Goal: Information Seeking & Learning: Learn about a topic

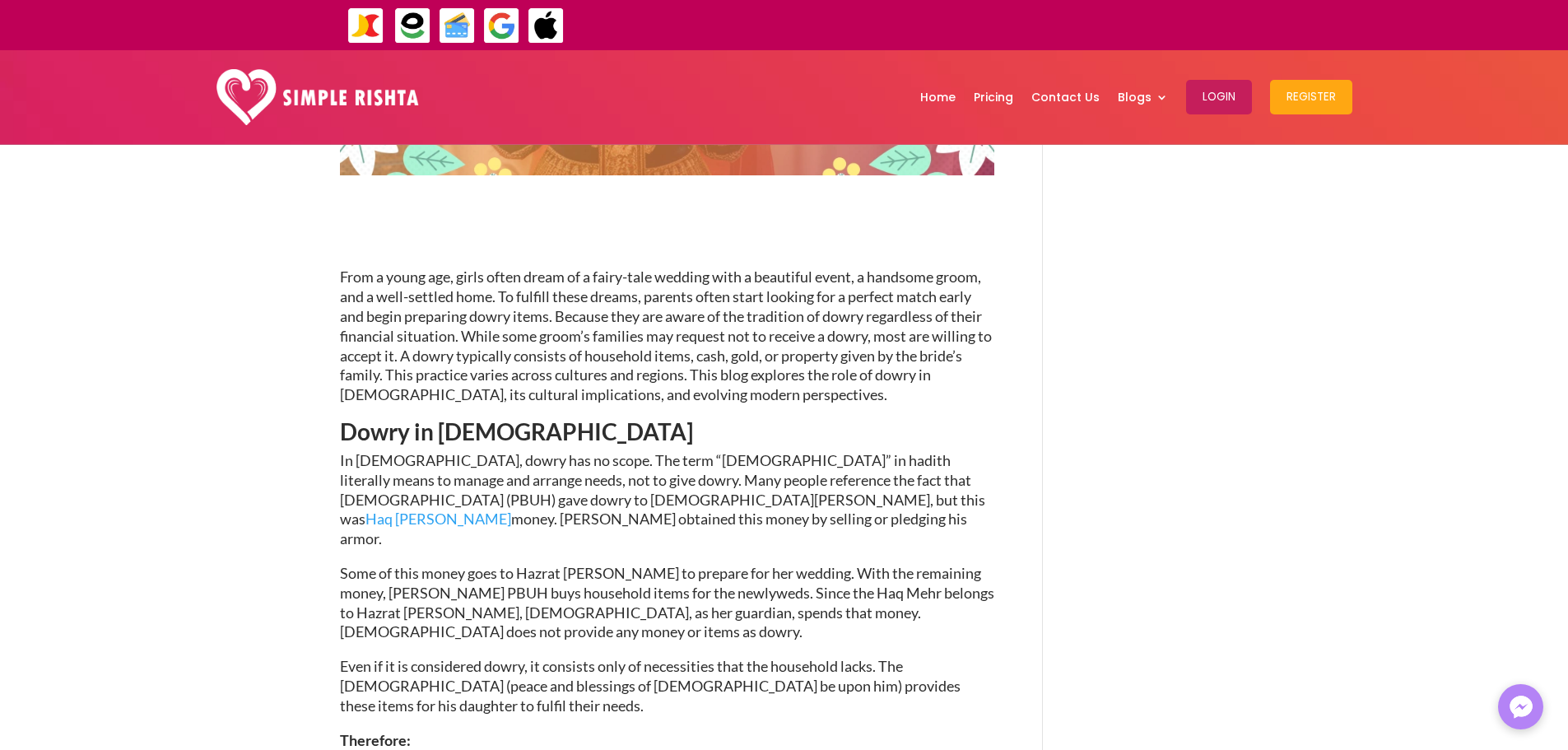
scroll to position [658, 0]
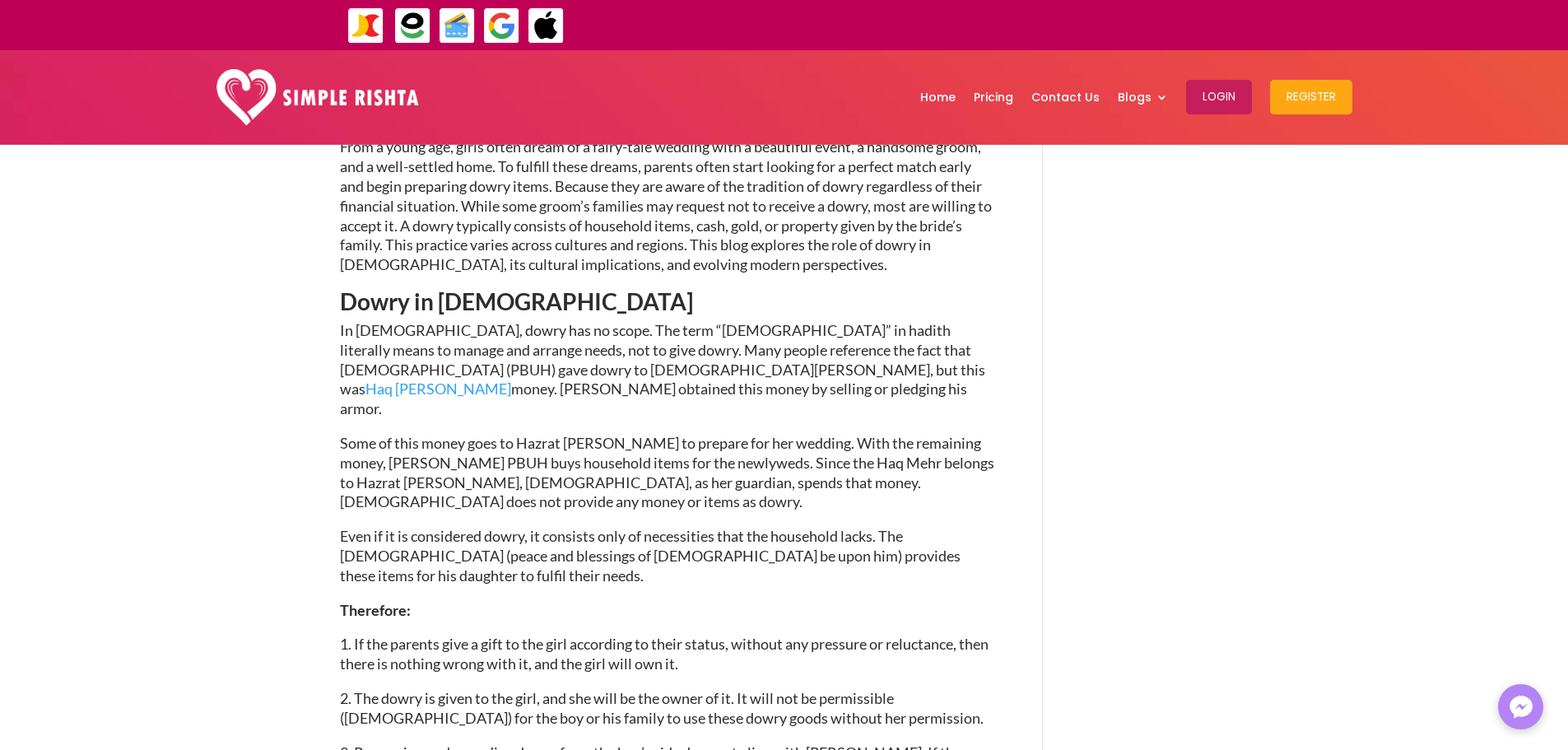
drag, startPoint x: 366, startPoint y: 342, endPoint x: 386, endPoint y: 346, distance: 20.4
click at [373, 344] on span "In [DEMOGRAPHIC_DATA], dowry has no scope. The term “[DEMOGRAPHIC_DATA]” in had…" at bounding box center [663, 369] width 645 height 96
click at [659, 328] on span "In [DEMOGRAPHIC_DATA], dowry has no scope. The term “[DEMOGRAPHIC_DATA]” in had…" at bounding box center [663, 369] width 645 height 96
click at [511, 379] on link "Haq [PERSON_NAME]" at bounding box center [438, 388] width 146 height 18
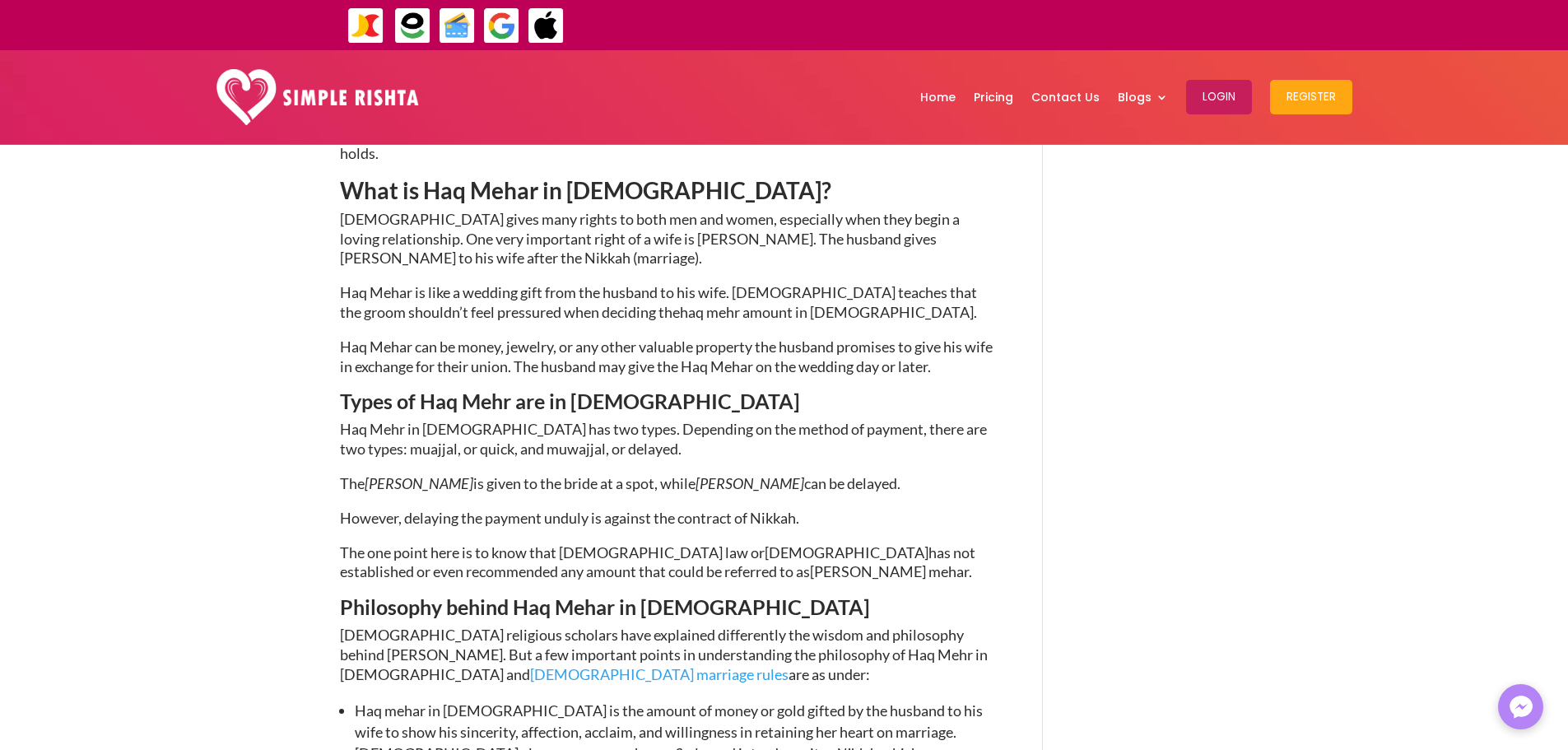
scroll to position [988, 0]
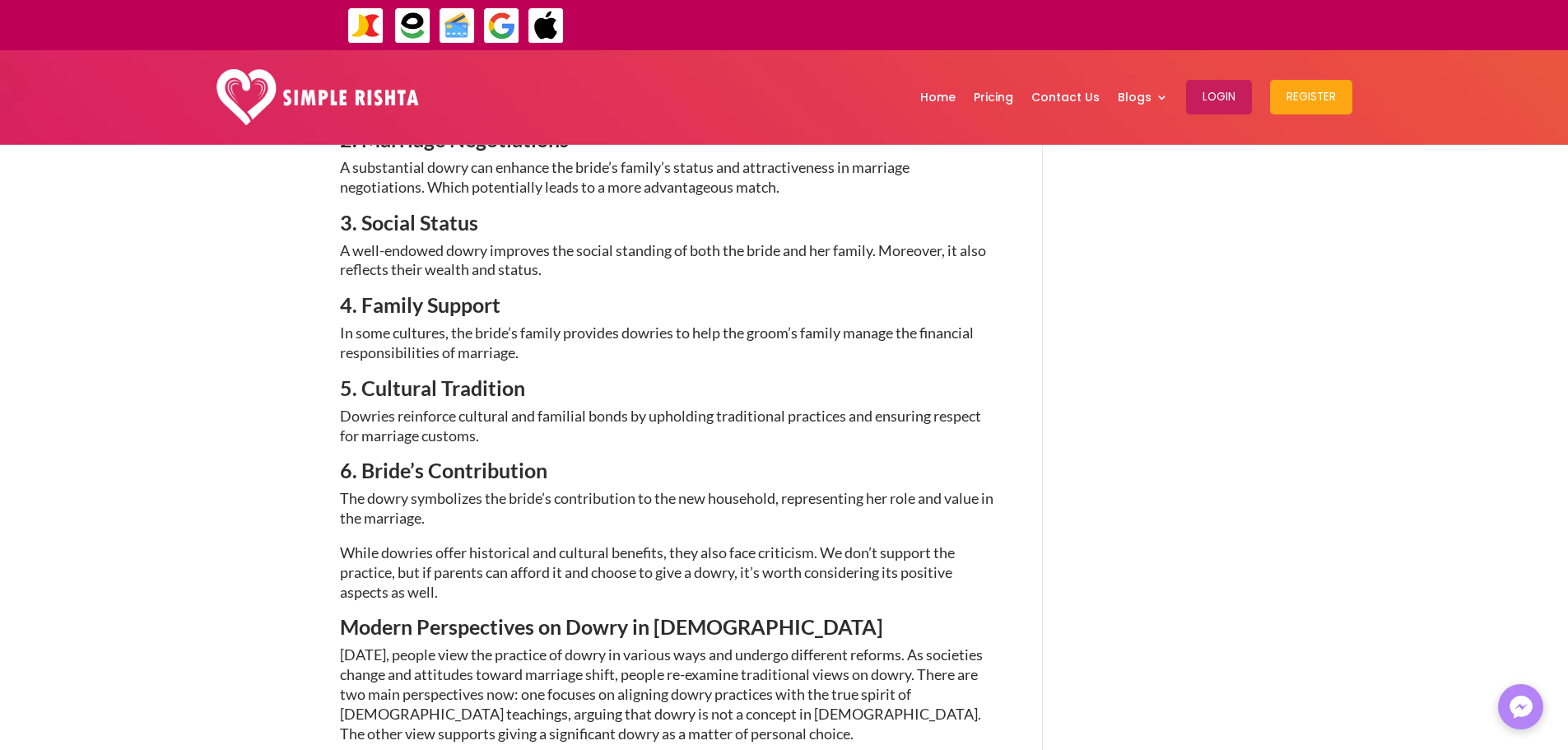
scroll to position [4033, 0]
